Goal: Information Seeking & Learning: Learn about a topic

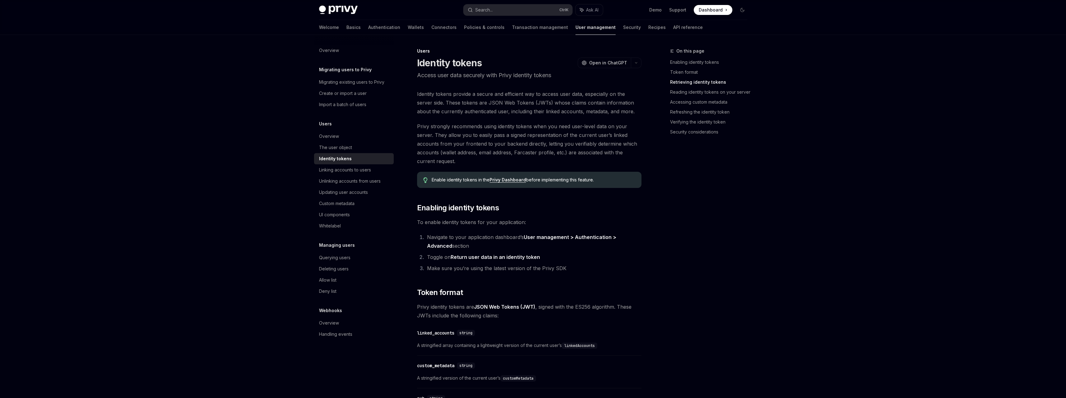
scroll to position [721, 0]
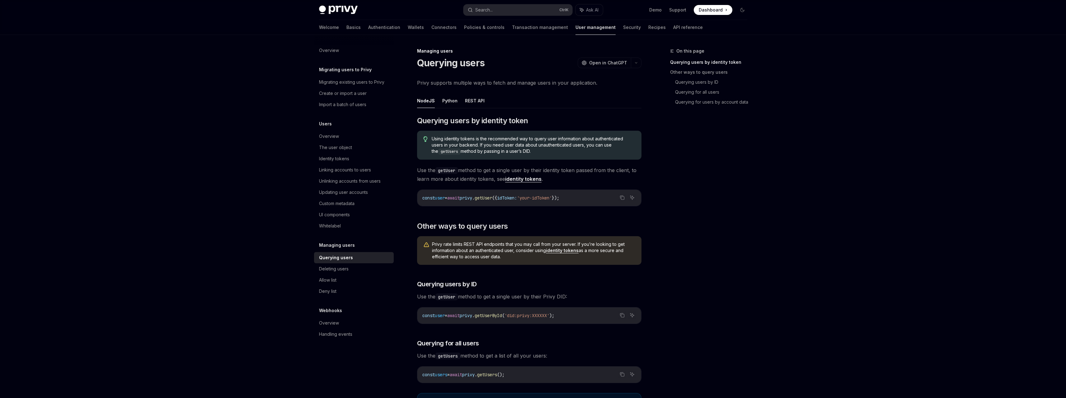
scroll to position [49, 0]
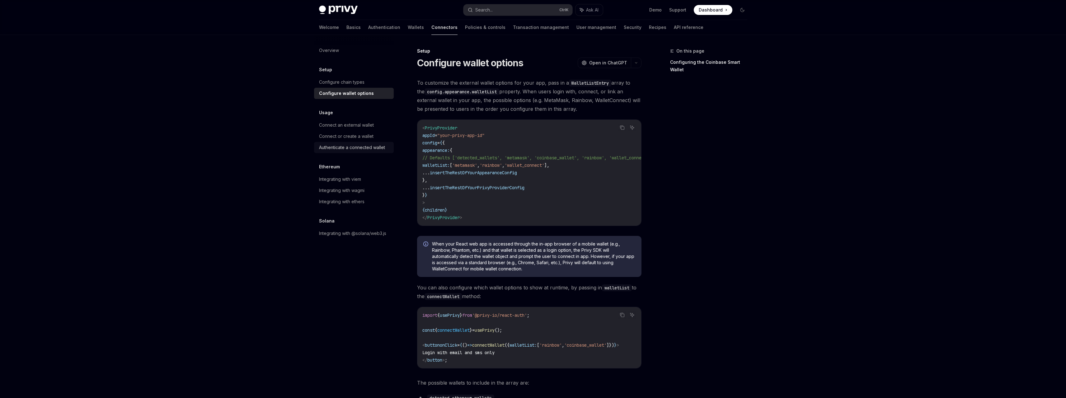
scroll to position [377, 0]
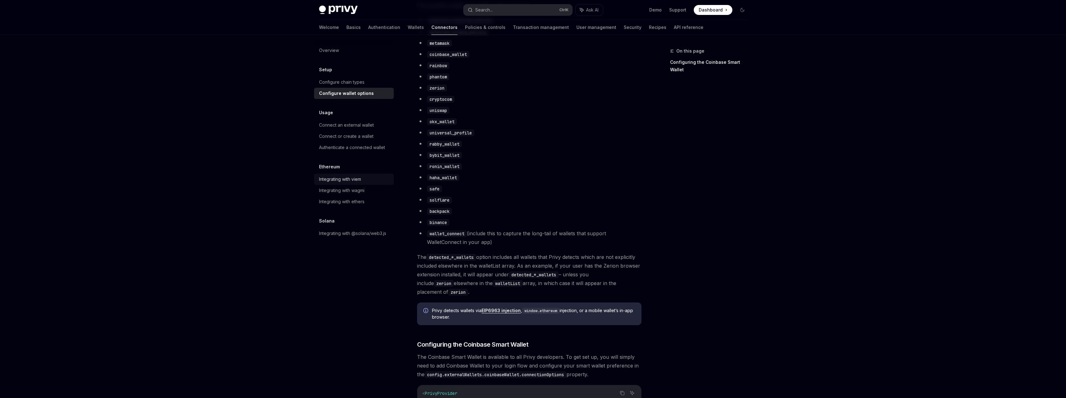
click at [368, 182] on div "Integrating with viem" at bounding box center [354, 179] width 71 height 7
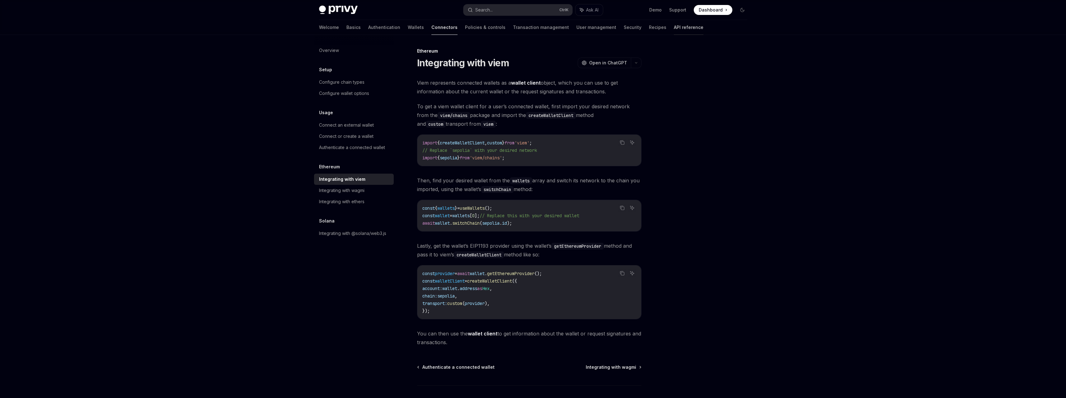
click at [674, 30] on link "API reference" at bounding box center [689, 27] width 30 height 15
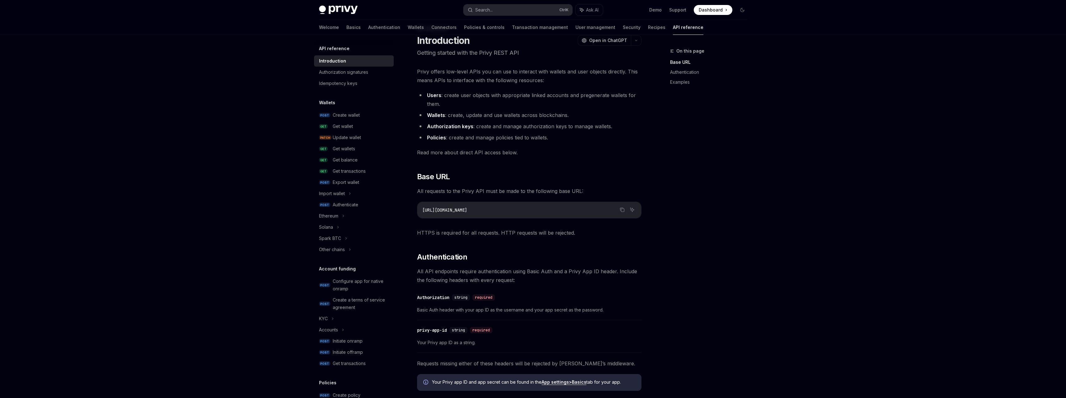
scroll to position [31, 0]
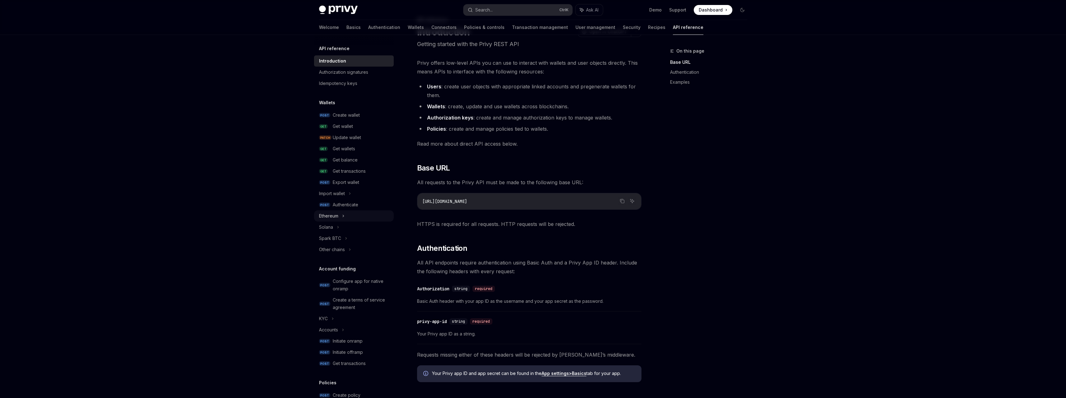
click at [344, 215] on icon at bounding box center [343, 215] width 2 height 7
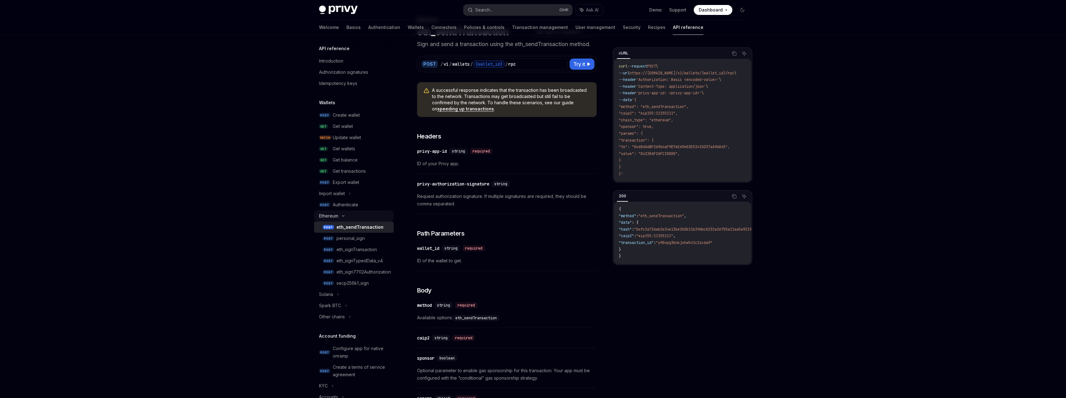
click at [344, 215] on icon at bounding box center [343, 216] width 7 height 2
click at [345, 239] on icon at bounding box center [346, 238] width 2 height 7
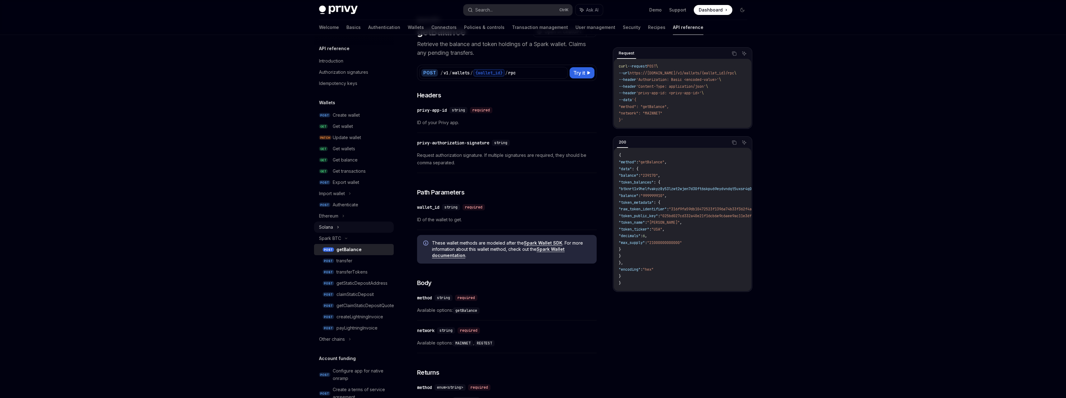
click at [344, 228] on div "Solana" at bounding box center [354, 227] width 80 height 11
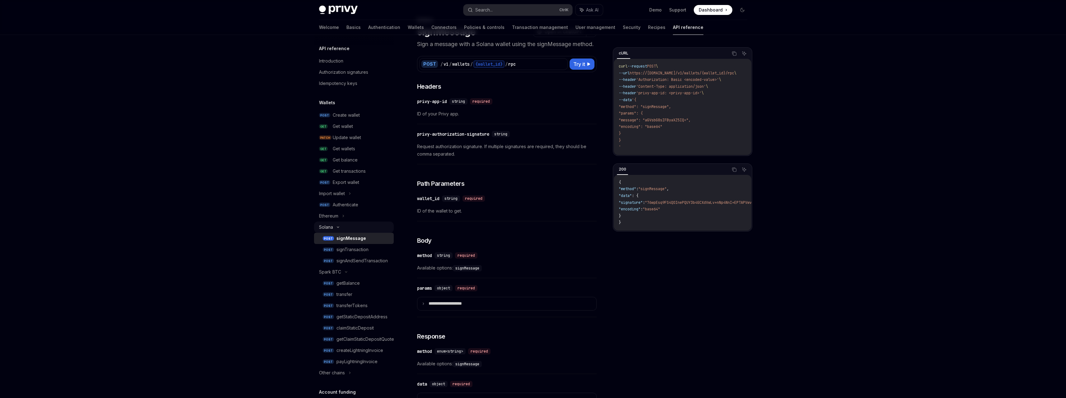
click at [344, 228] on div "Solana" at bounding box center [354, 227] width 80 height 11
click at [346, 236] on div "Spark BTC" at bounding box center [354, 238] width 80 height 11
click at [349, 251] on icon at bounding box center [350, 249] width 2 height 7
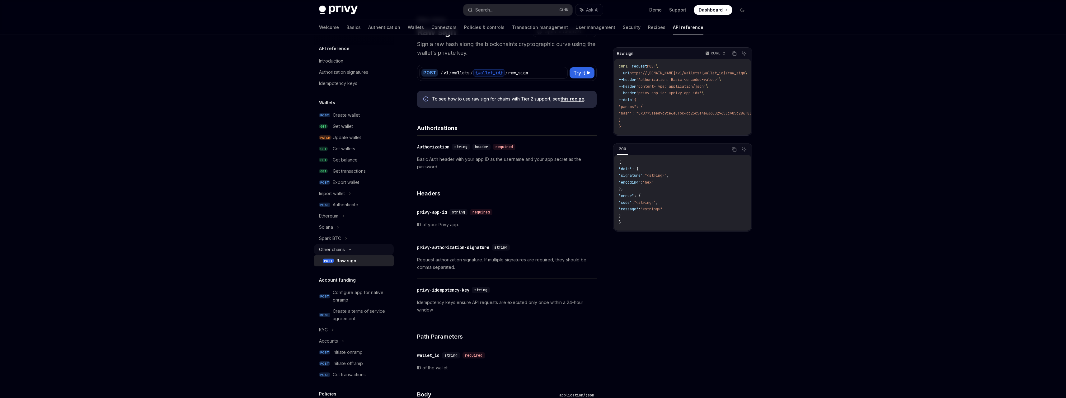
click at [349, 251] on div "Other chains" at bounding box center [354, 249] width 80 height 11
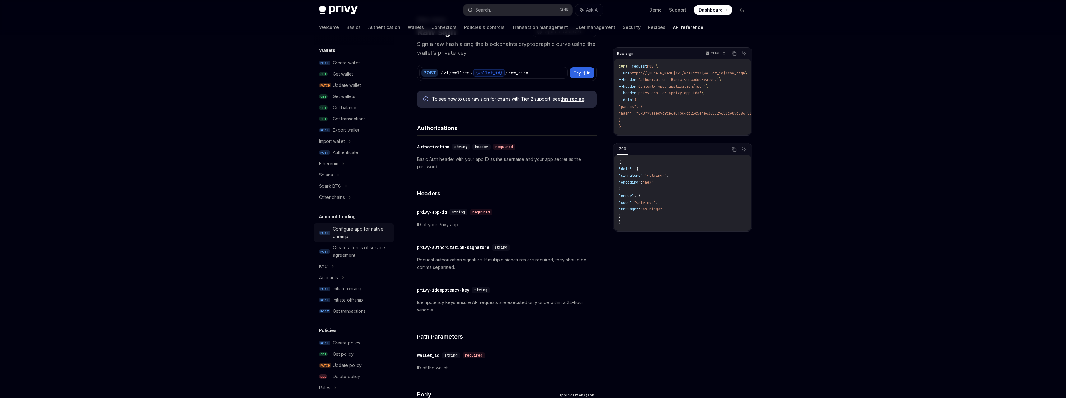
scroll to position [62, 0]
click at [355, 265] on div "Accounts" at bounding box center [354, 267] width 80 height 11
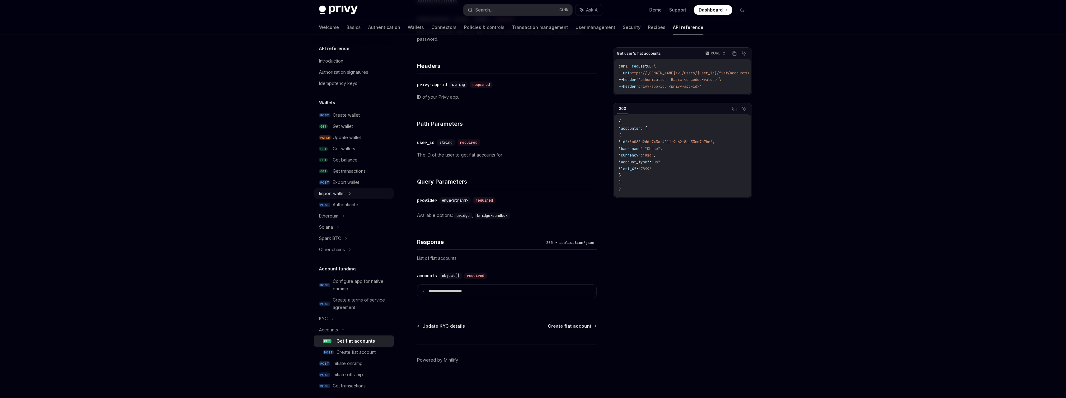
click at [361, 195] on div "Import wallet" at bounding box center [354, 193] width 80 height 11
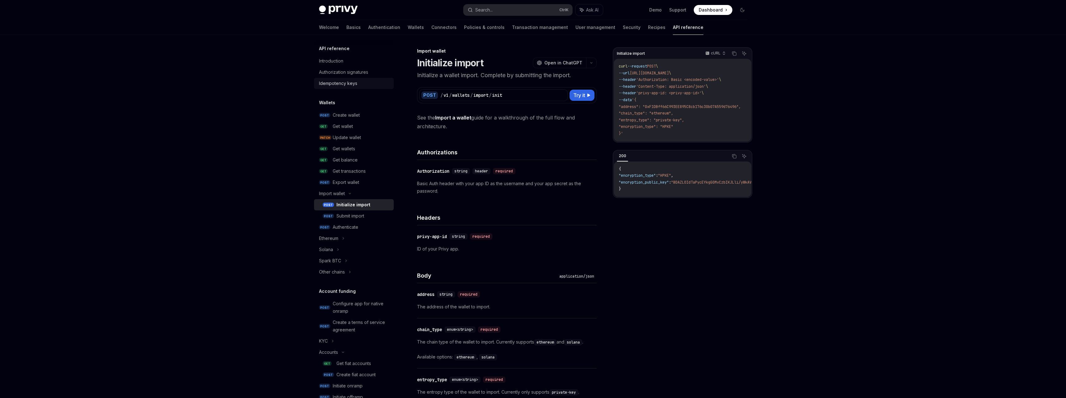
click at [350, 84] on div "Idempotency keys" at bounding box center [338, 83] width 38 height 7
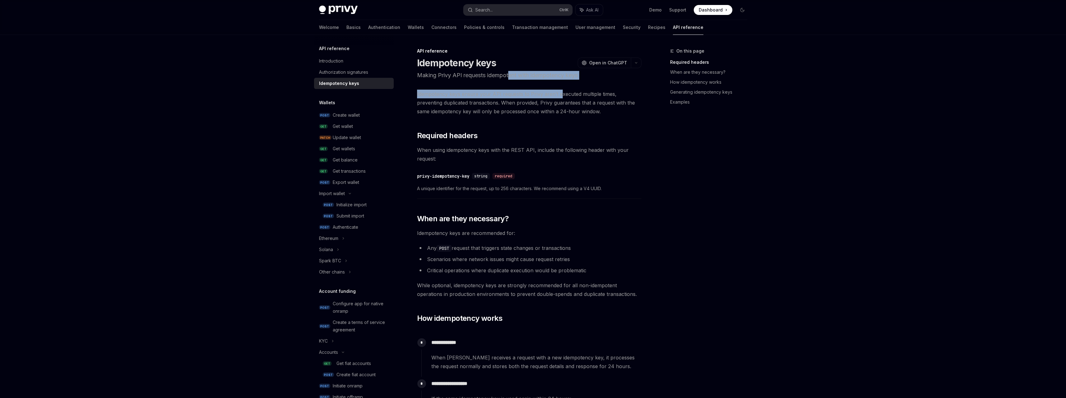
drag, startPoint x: 519, startPoint y: 77, endPoint x: 560, endPoint y: 87, distance: 41.4
click at [549, 96] on span "Idempotency keys ensure your API requests to Privy aren’t executed multiple tim…" at bounding box center [529, 103] width 224 height 26
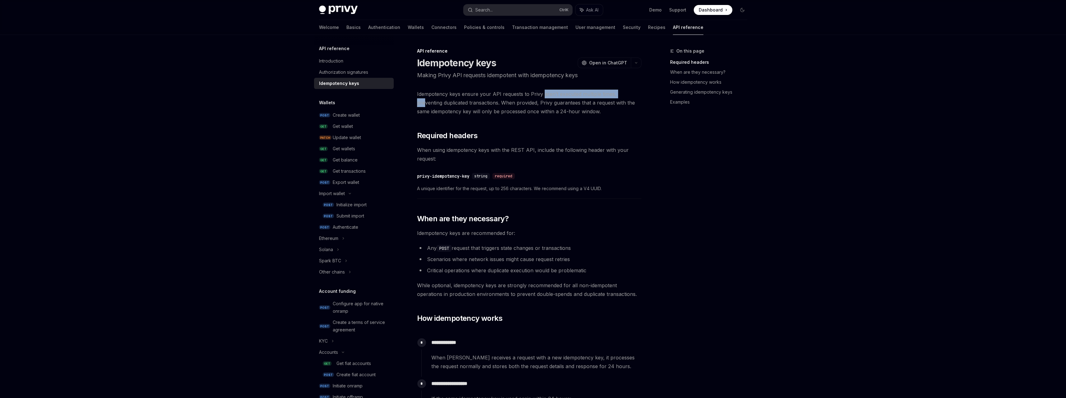
drag, startPoint x: 543, startPoint y: 97, endPoint x: 621, endPoint y: 97, distance: 77.5
click at [621, 97] on span "Idempotency keys ensure your API requests to Privy aren’t executed multiple tim…" at bounding box center [529, 103] width 224 height 26
drag, startPoint x: 616, startPoint y: 96, endPoint x: 622, endPoint y: 101, distance: 7.3
click at [622, 101] on span "Idempotency keys ensure your API requests to Privy aren’t executed multiple tim…" at bounding box center [529, 103] width 224 height 26
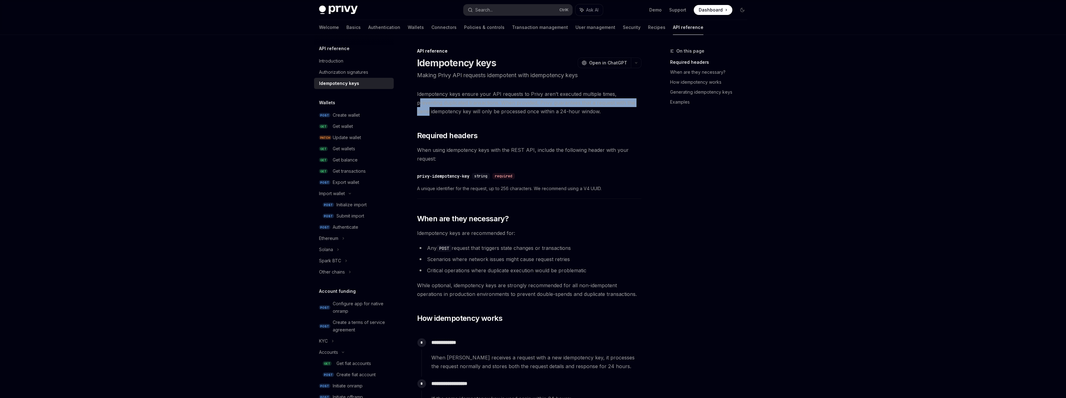
click at [622, 101] on span "Idempotency keys ensure your API requests to Privy aren’t executed multiple tim…" at bounding box center [529, 103] width 224 height 26
drag, startPoint x: 518, startPoint y: 104, endPoint x: 559, endPoint y: 110, distance: 41.1
click at [559, 108] on span "Idempotency keys ensure your API requests to Privy aren’t executed multiple tim…" at bounding box center [529, 103] width 224 height 26
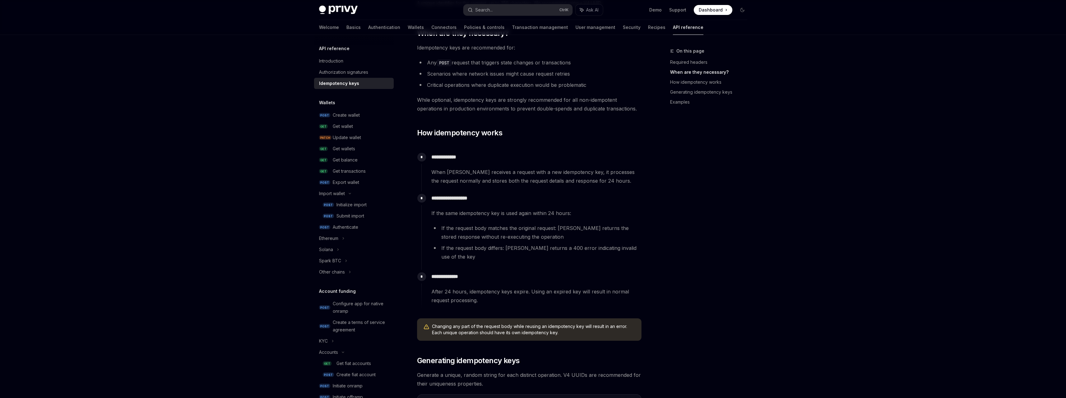
scroll to position [187, 0]
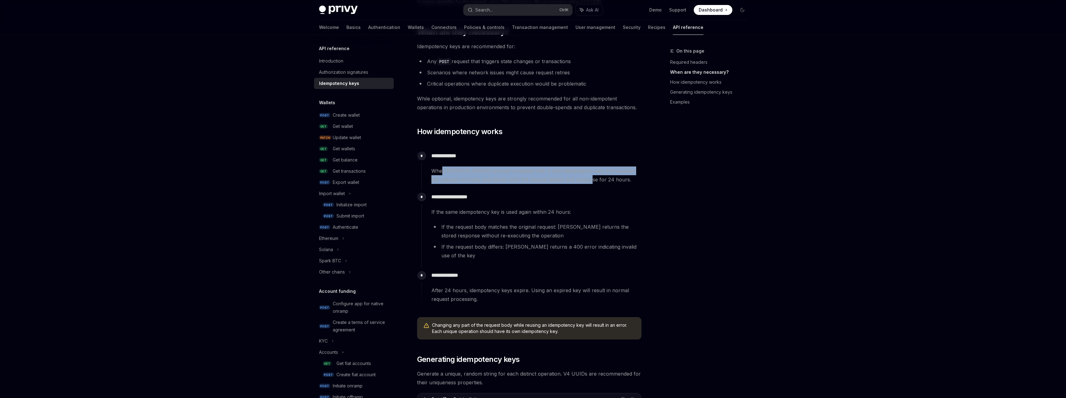
drag, startPoint x: 441, startPoint y: 169, endPoint x: 580, endPoint y: 178, distance: 138.8
click at [580, 178] on span "When Privy receives a request with a new idempotency key, it processes the requ…" at bounding box center [536, 174] width 210 height 17
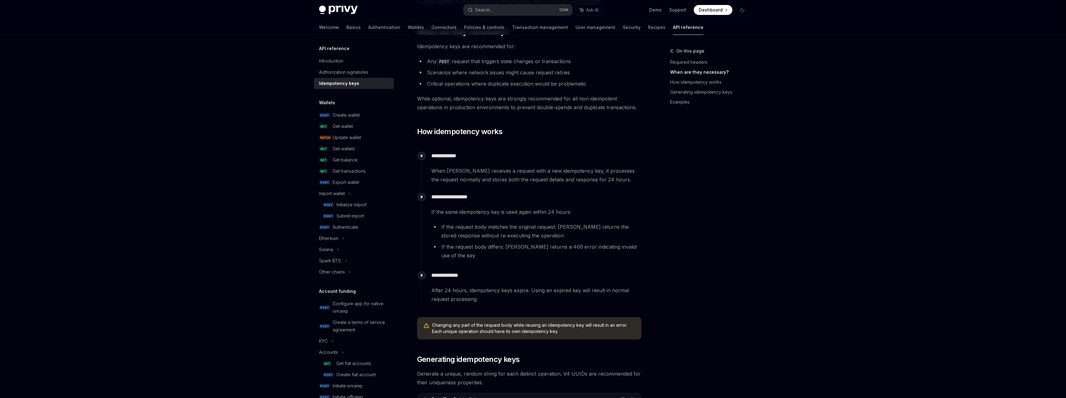
click at [596, 178] on span "When Privy receives a request with a new idempotency key, it processes the requ…" at bounding box center [536, 174] width 210 height 17
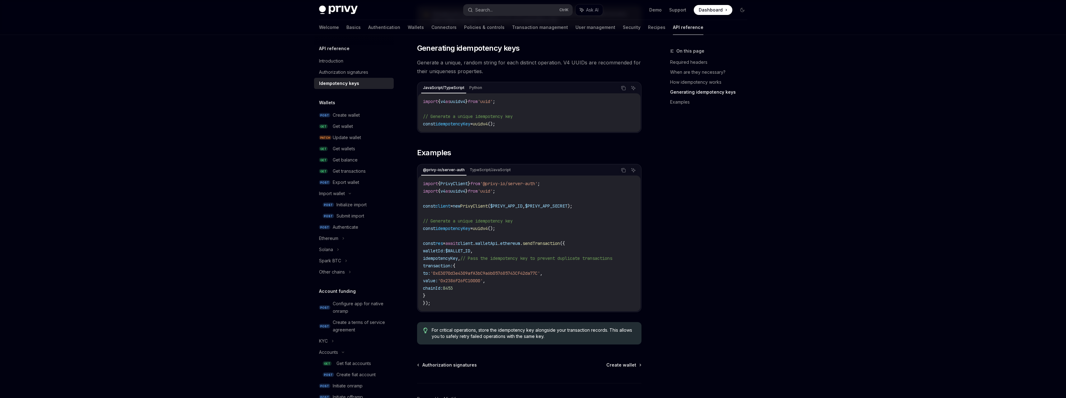
scroll to position [529, 0]
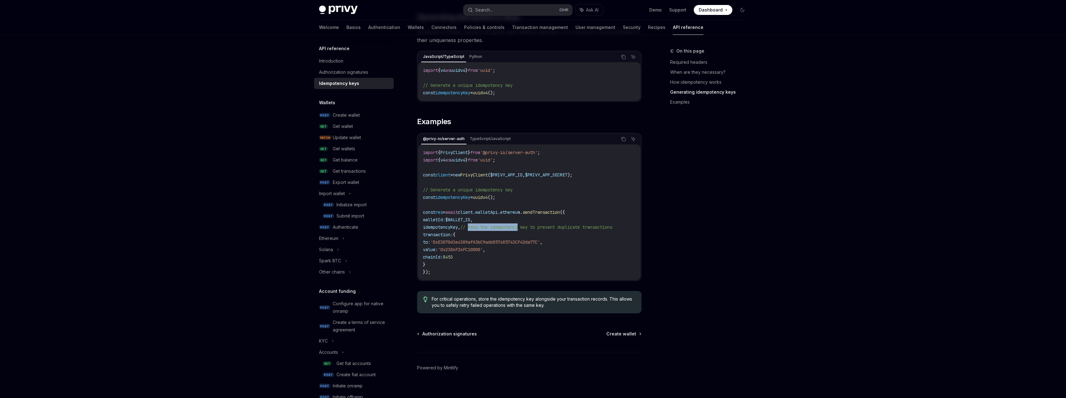
drag, startPoint x: 479, startPoint y: 220, endPoint x: 530, endPoint y: 220, distance: 51.3
click at [530, 224] on span "// Pass the idempotency key to prevent duplicate transactions" at bounding box center [536, 227] width 152 height 6
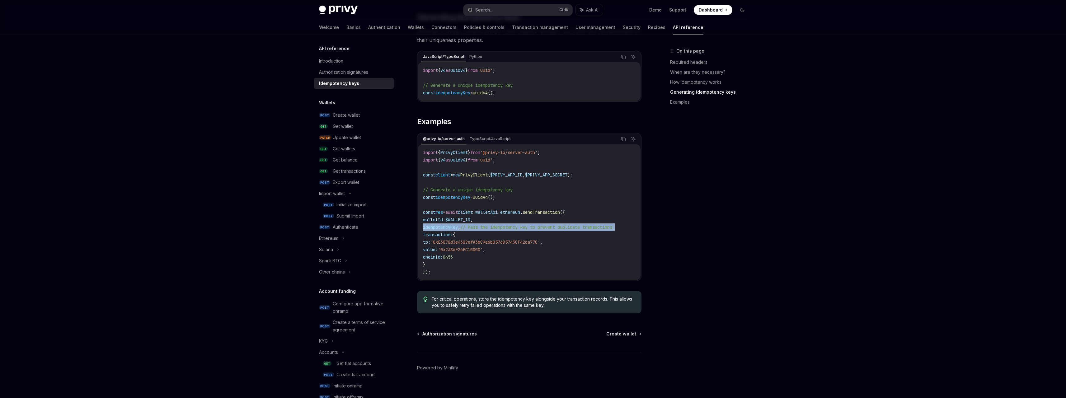
click at [530, 224] on span "// Pass the idempotency key to prevent duplicate transactions" at bounding box center [536, 227] width 152 height 6
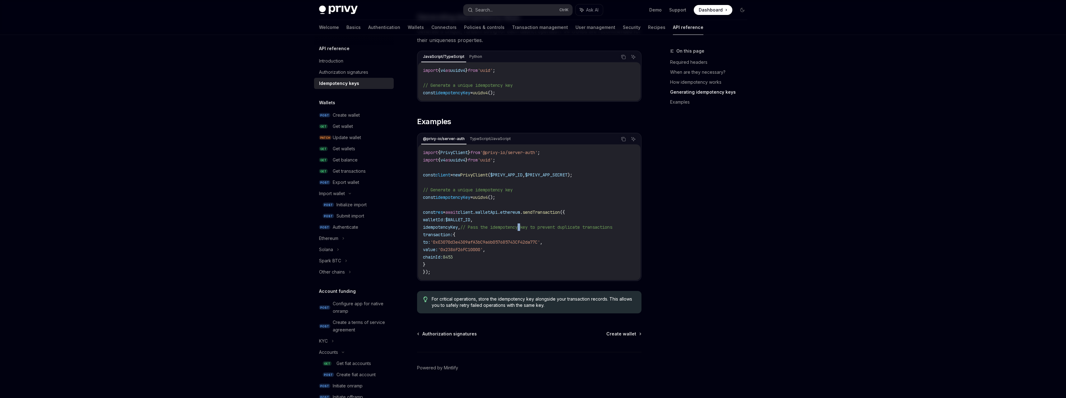
click at [530, 224] on span "// Pass the idempotency key to prevent duplicate transactions" at bounding box center [536, 227] width 152 height 6
click at [533, 224] on span "// Pass the idempotency key to prevent duplicate transactions" at bounding box center [536, 227] width 152 height 6
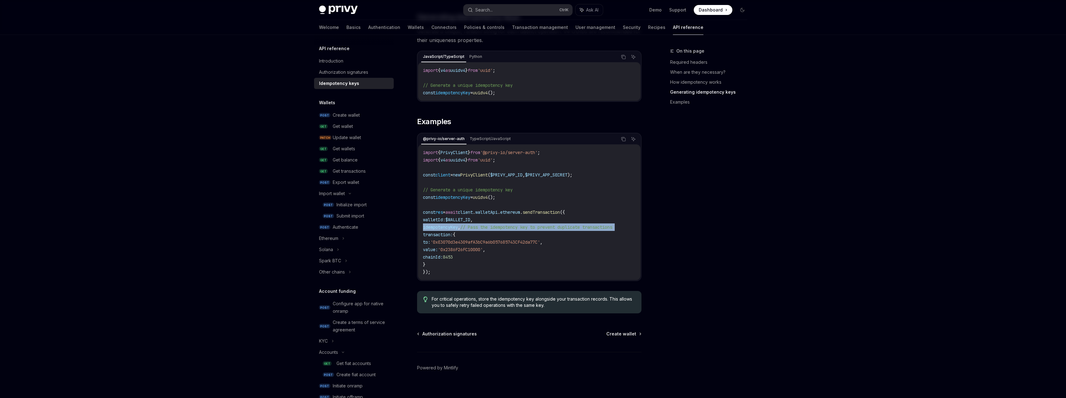
click at [533, 224] on span "// Pass the idempotency key to prevent duplicate transactions" at bounding box center [536, 227] width 152 height 6
click at [517, 222] on code "import { PrivyClient } from '@privy-io/server-auth' ; import { v4 as uuidv4 } f…" at bounding box center [529, 212] width 213 height 127
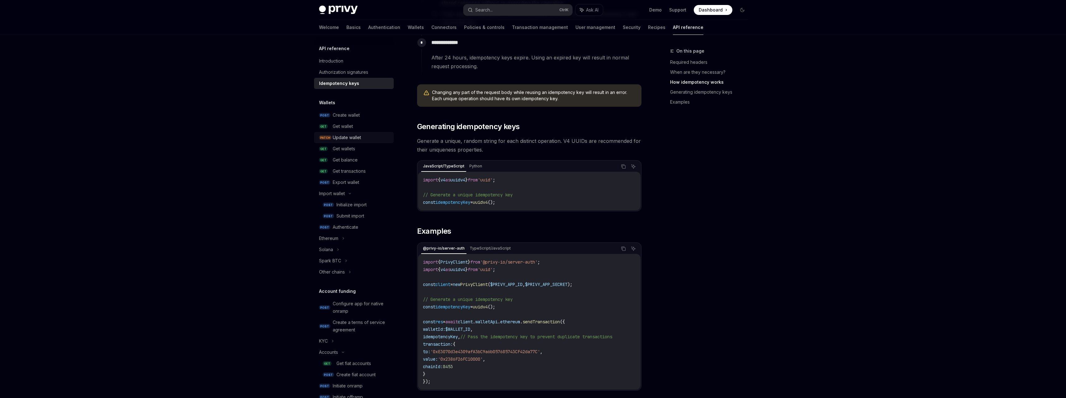
scroll to position [344, 0]
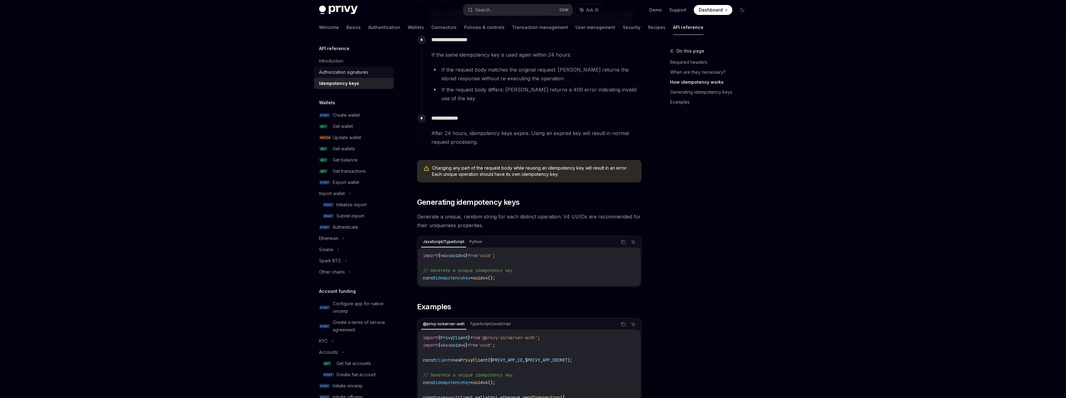
click at [358, 69] on div "Authorization signatures" at bounding box center [343, 71] width 49 height 7
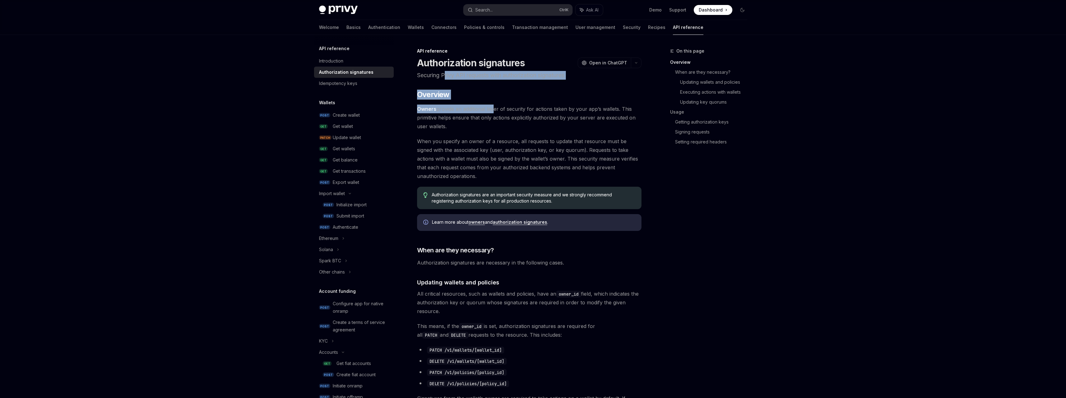
drag, startPoint x: 460, startPoint y: 80, endPoint x: 492, endPoint y: 103, distance: 39.3
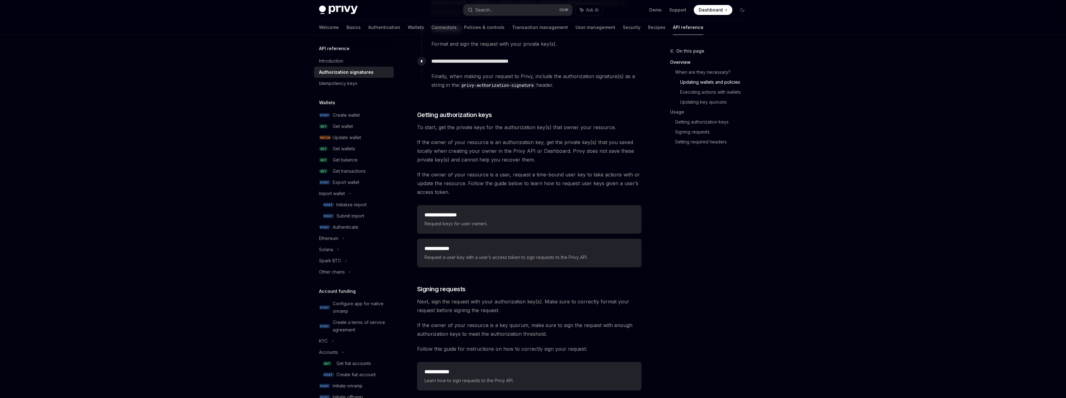
scroll to position [903, 0]
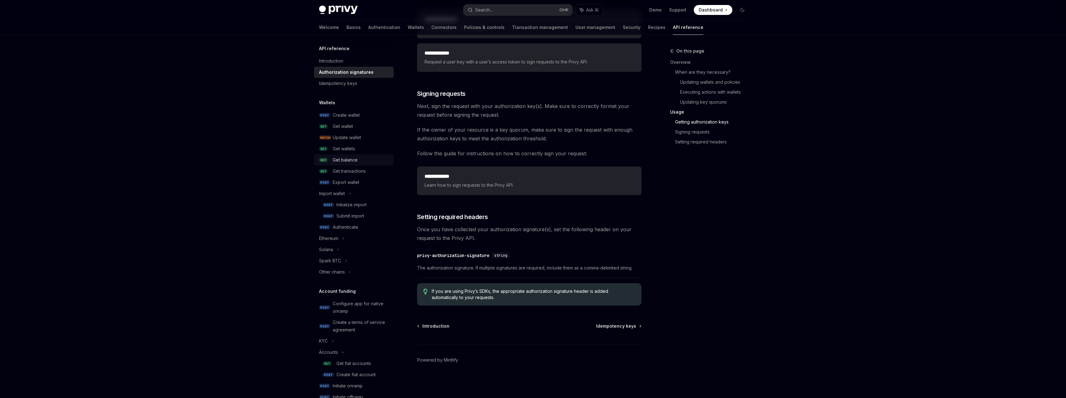
click at [351, 164] on link "GET Get balance" at bounding box center [354, 159] width 80 height 11
type textarea "*"
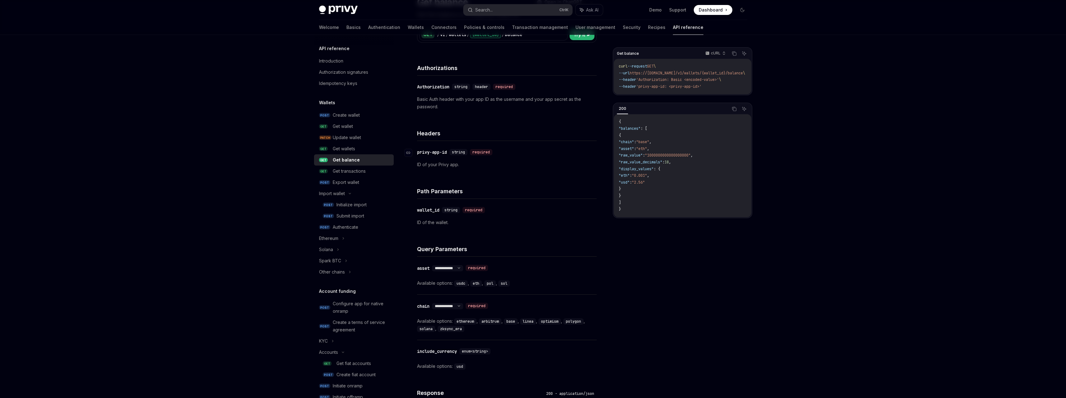
scroll to position [156, 0]
